Goal: Task Accomplishment & Management: Use online tool/utility

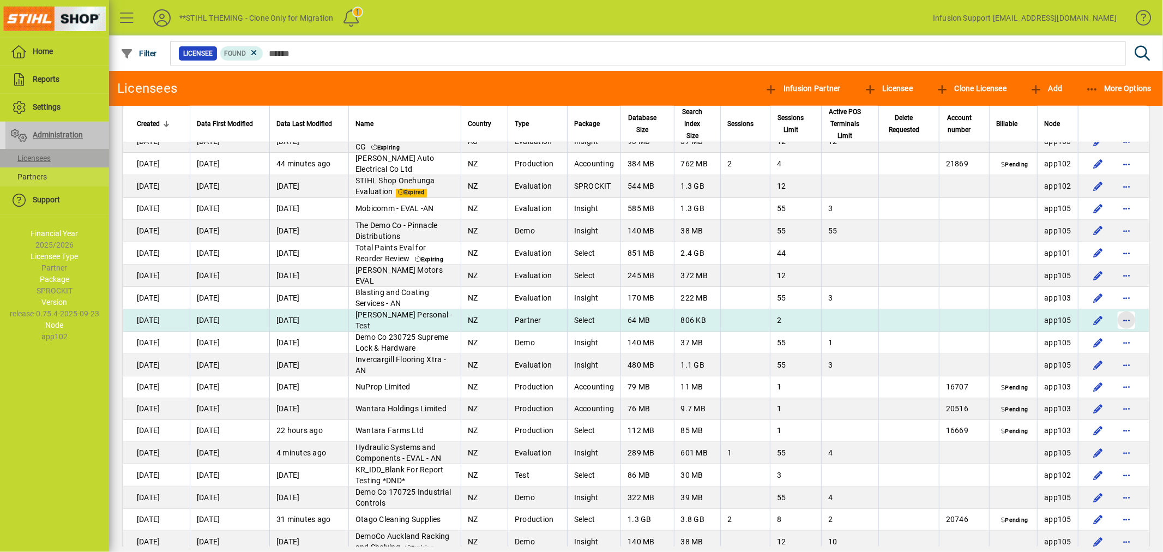
scroll to position [904, 0]
click at [1115, 306] on span "button" at bounding box center [1126, 319] width 26 height 26
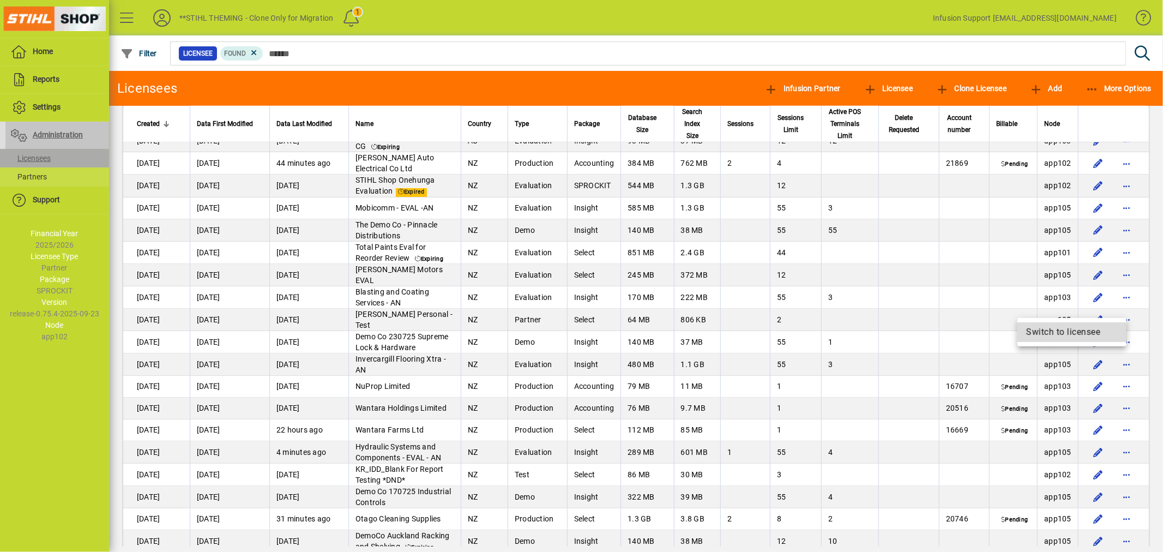
click at [1034, 334] on span "Switch to licensee" at bounding box center [1072, 331] width 92 height 13
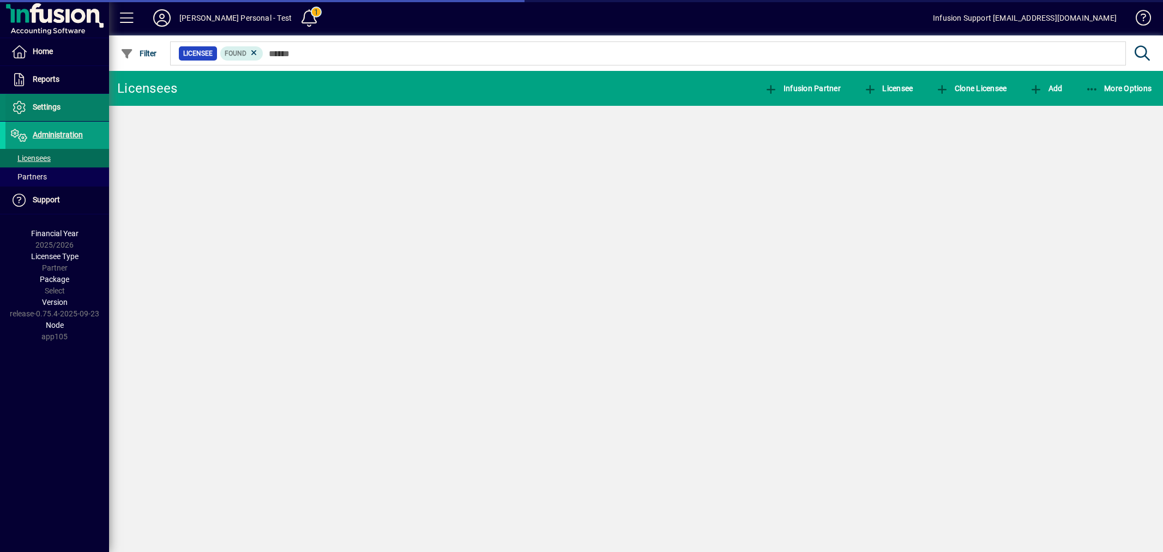
click at [40, 104] on span "Settings" at bounding box center [47, 106] width 28 height 9
